Goal: Task Accomplishment & Management: Manage account settings

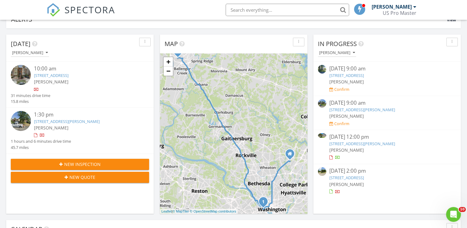
scroll to position [62, 0]
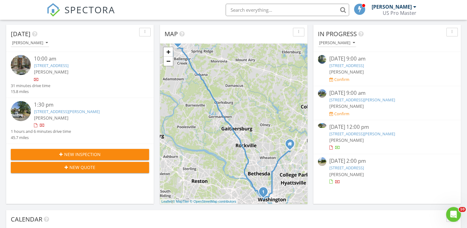
click at [58, 60] on div "10:00 am" at bounding box center [86, 59] width 104 height 8
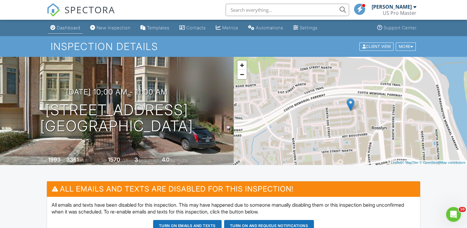
click at [77, 29] on div "Dashboard" at bounding box center [68, 27] width 23 height 5
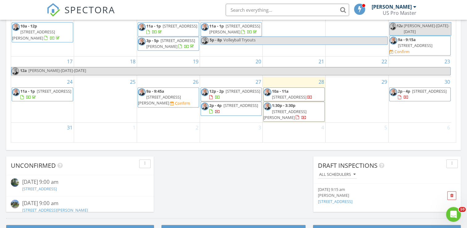
scroll to position [393, 0]
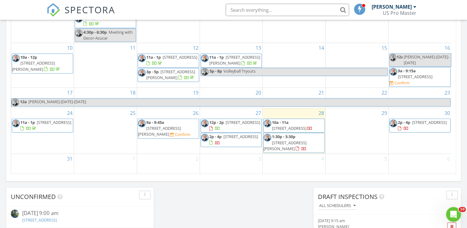
click at [230, 125] on span "[STREET_ADDRESS]" at bounding box center [243, 122] width 35 height 6
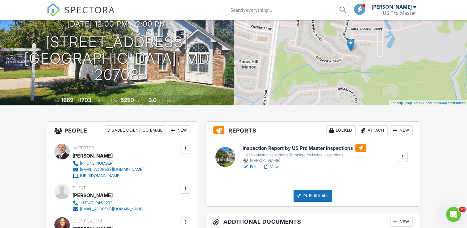
scroll to position [62, 0]
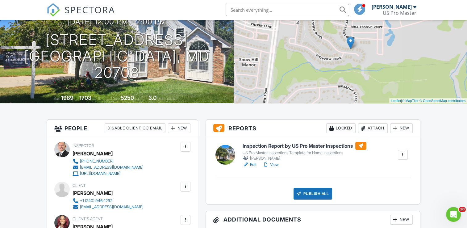
click at [253, 165] on link "Edit" at bounding box center [250, 164] width 14 height 6
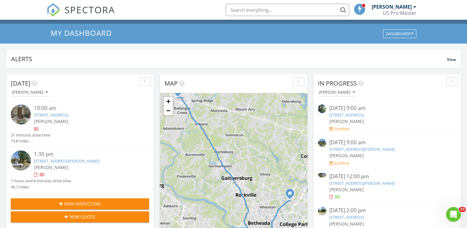
scroll to position [31, 0]
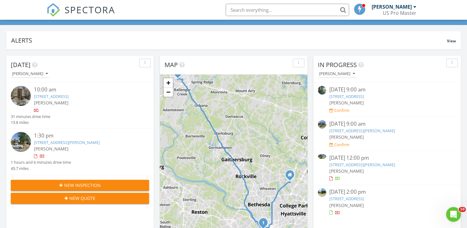
click at [344, 161] on div "[DATE] 12:00 pm" at bounding box center [386, 158] width 115 height 8
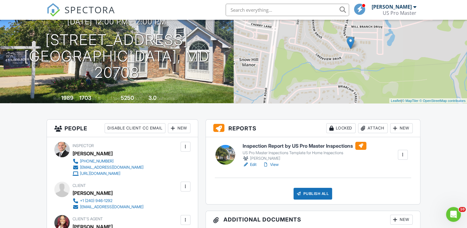
click at [271, 162] on link "View" at bounding box center [271, 164] width 16 height 6
